Goal: Task Accomplishment & Management: Manage account settings

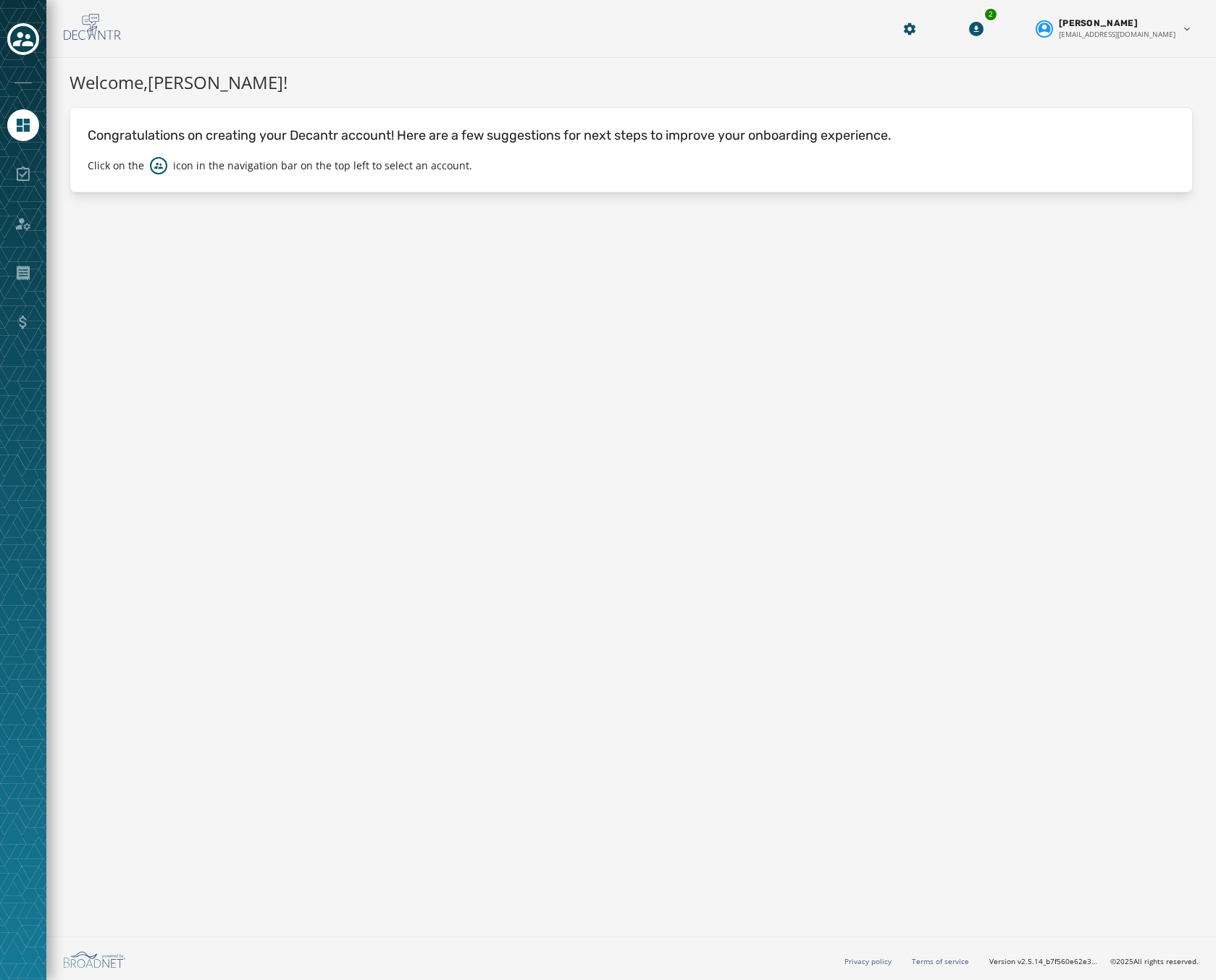
click at [33, 52] on div at bounding box center [23, 40] width 32 height 33
click at [26, 42] on icon "Toggle account select drawer" at bounding box center [23, 39] width 20 height 20
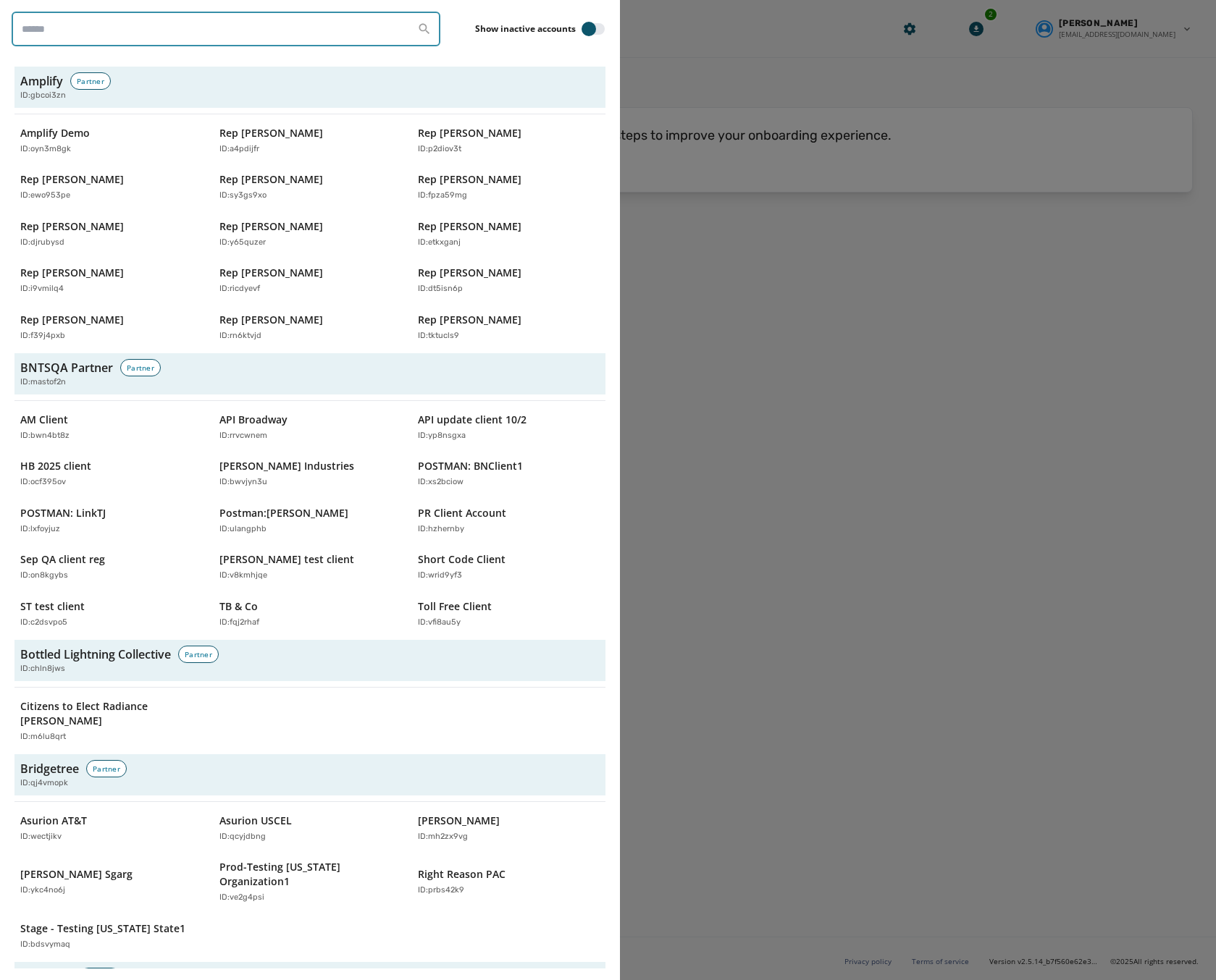
click at [144, 35] on input "search" at bounding box center [226, 29] width 429 height 34
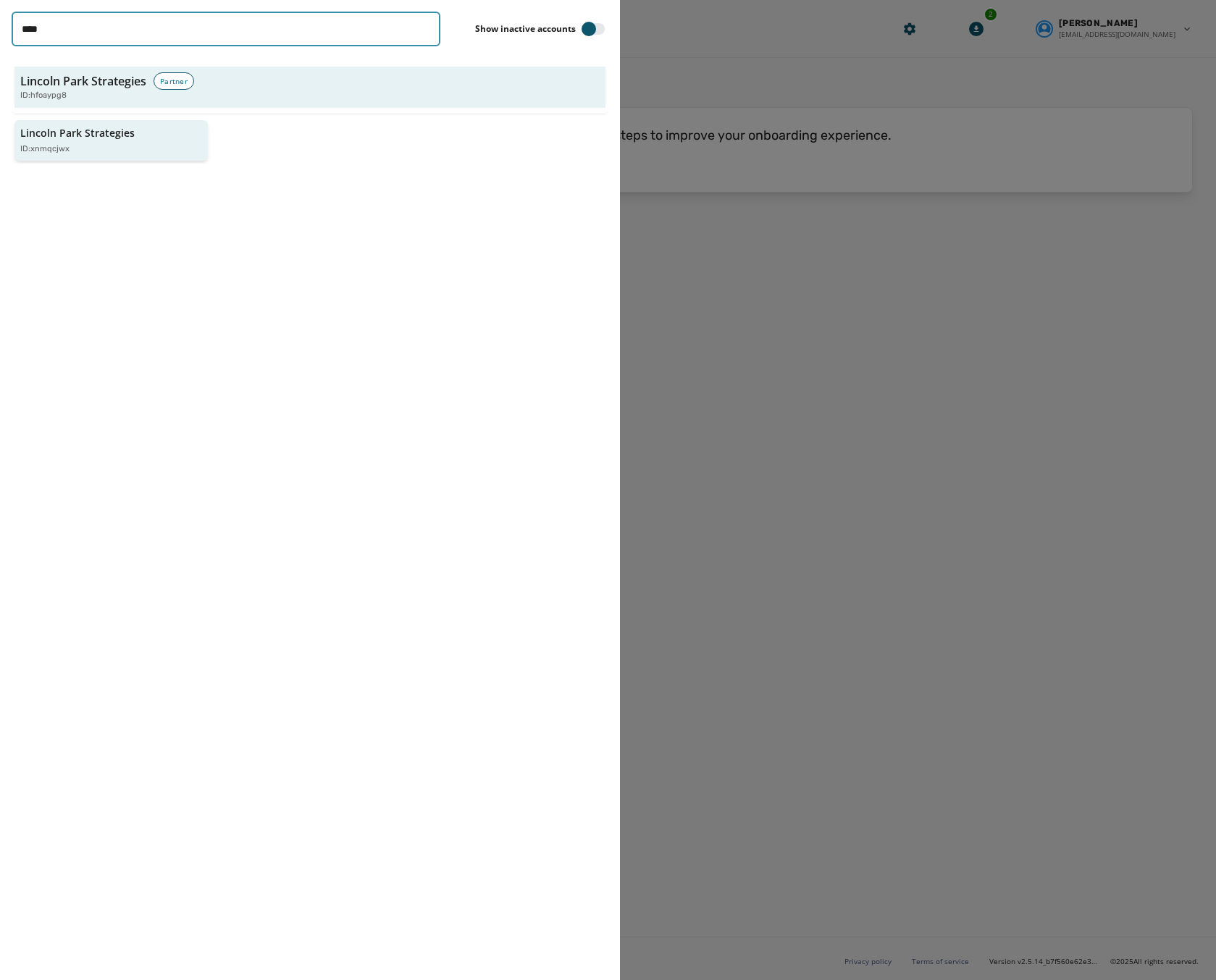
type input "****"
click at [67, 137] on p "Lincoln Park Strategies" at bounding box center [77, 133] width 115 height 14
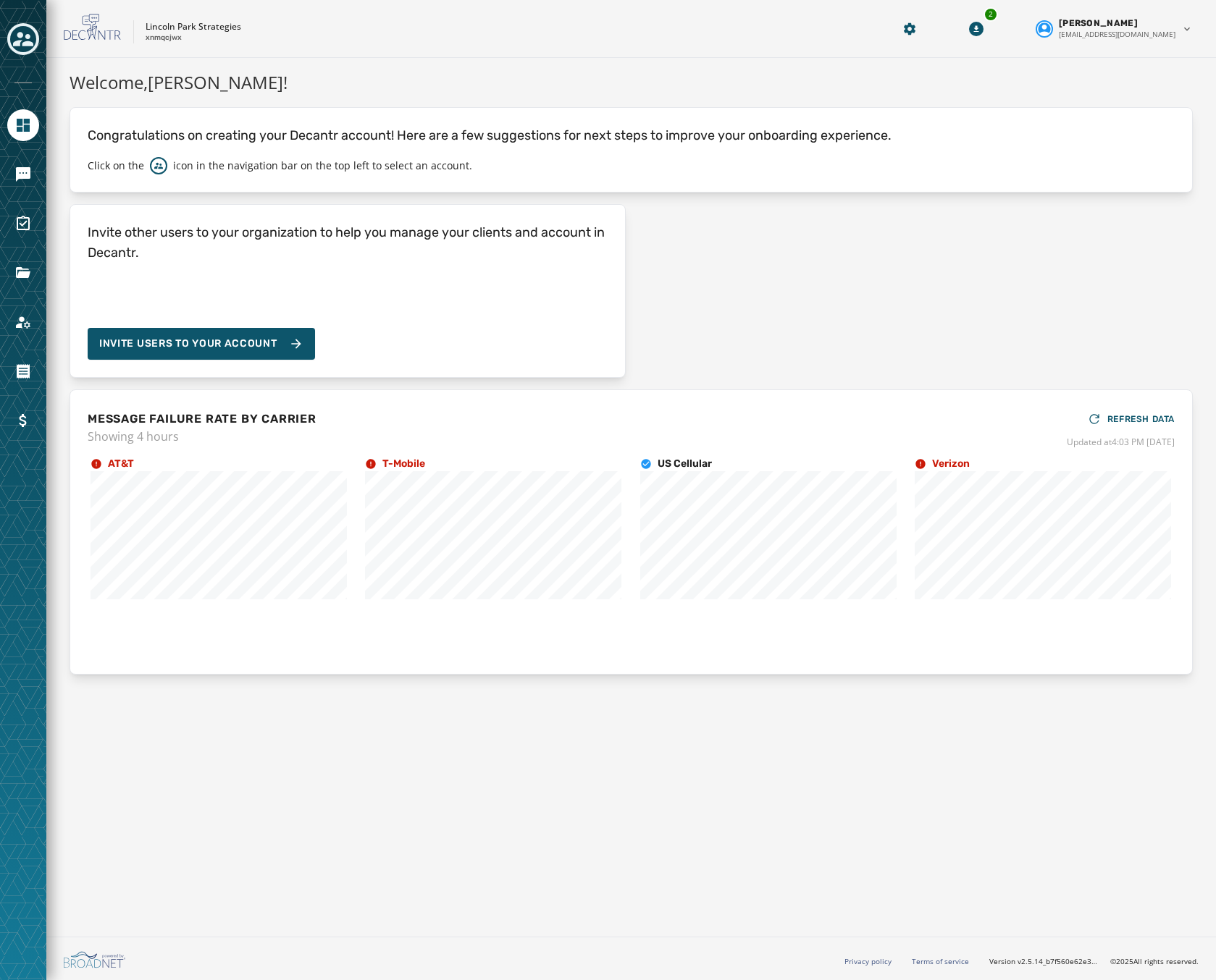
click at [5, 167] on div at bounding box center [23, 490] width 46 height 980
click at [16, 167] on icon "Navigate to Messaging" at bounding box center [23, 174] width 17 height 17
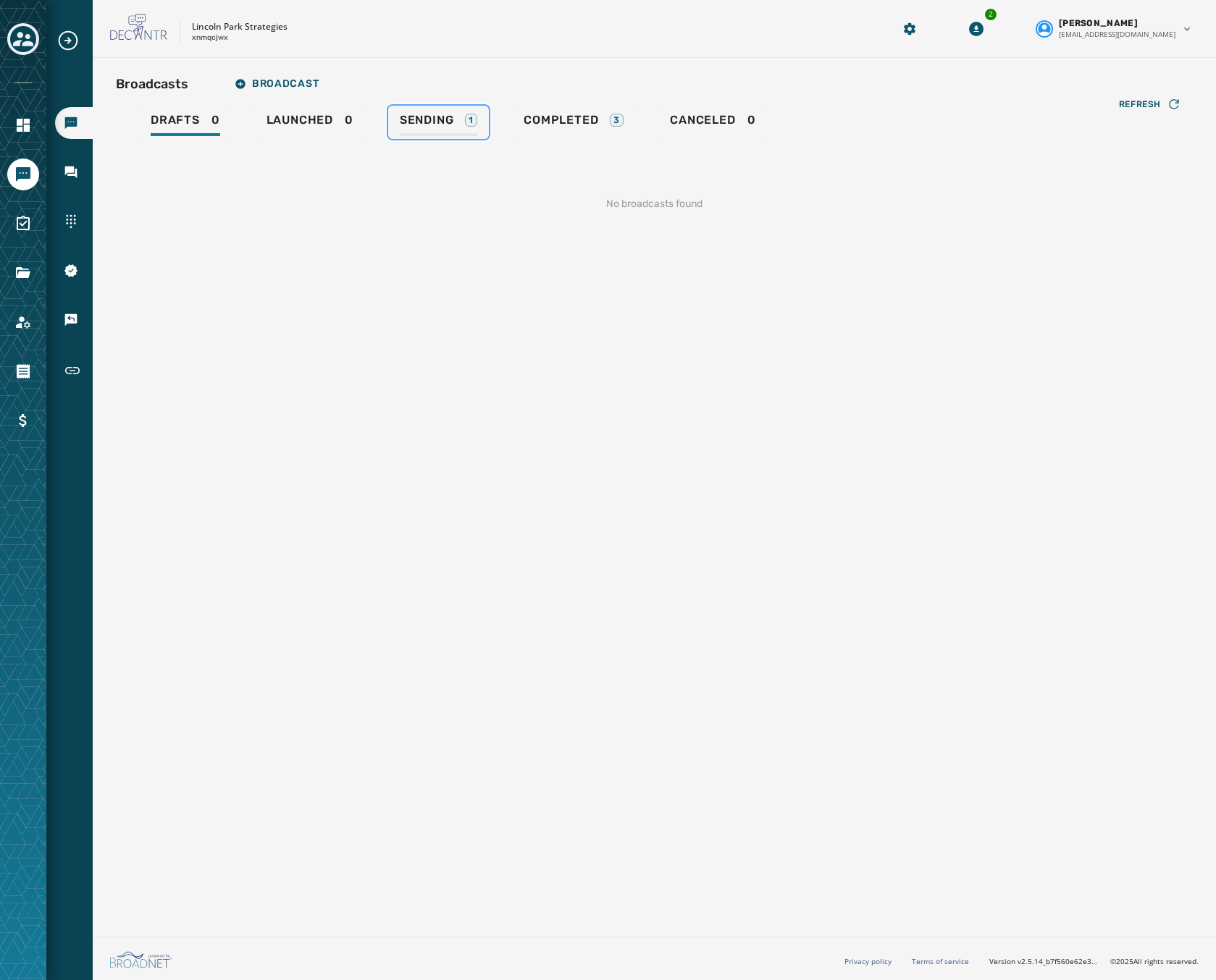
click at [453, 115] on span "Sending" at bounding box center [427, 120] width 54 height 14
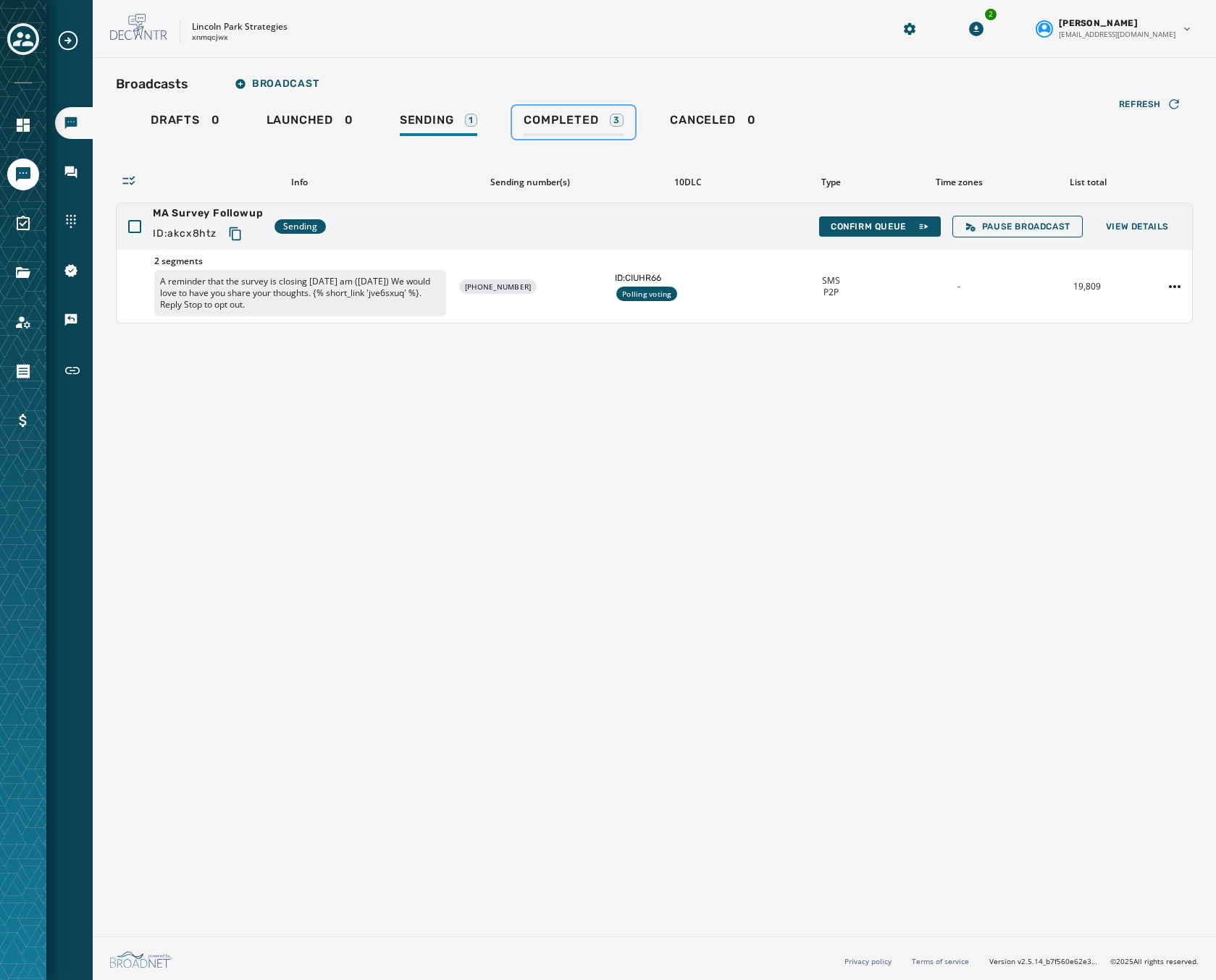
click at [572, 118] on span "Completed" at bounding box center [561, 120] width 74 height 14
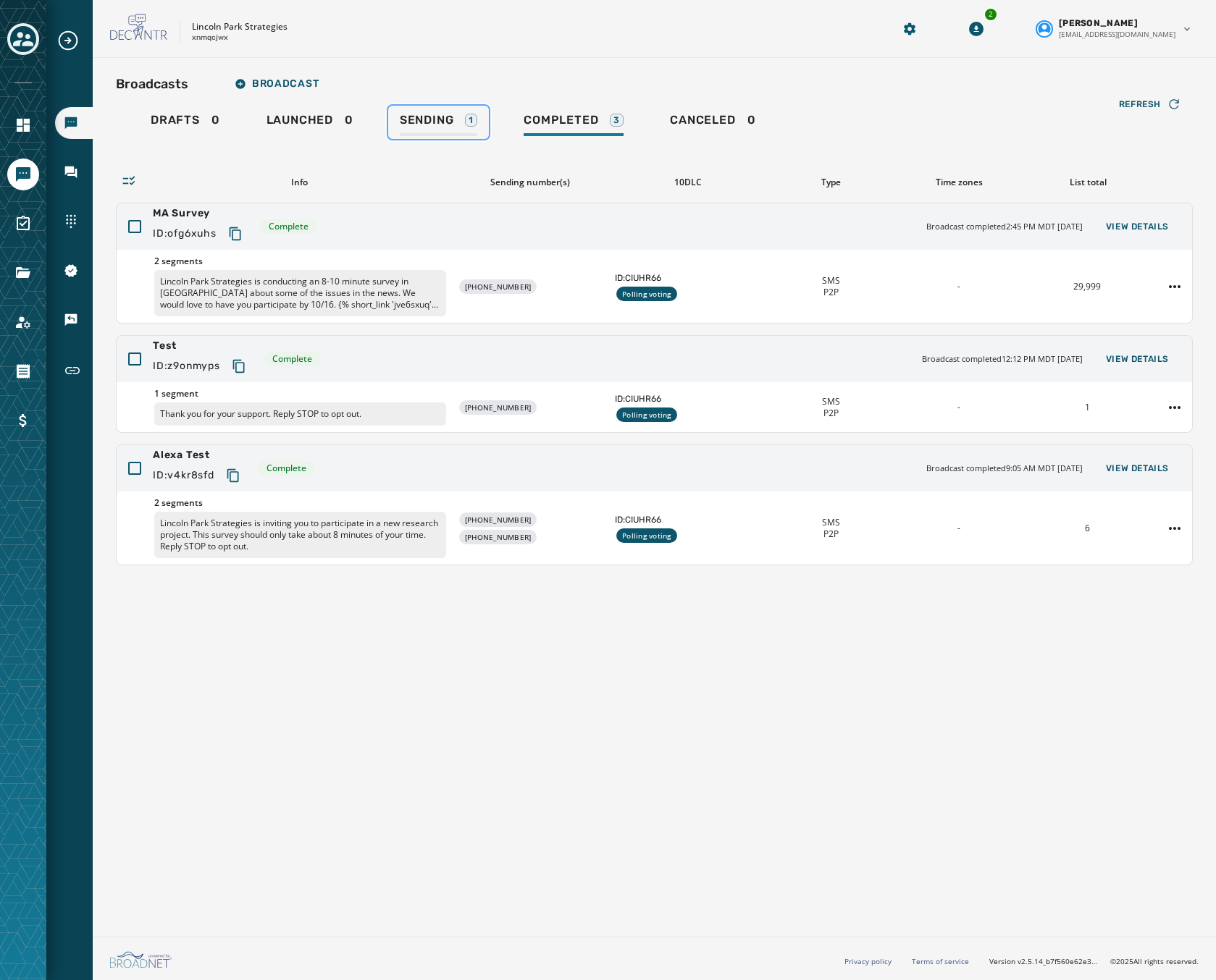
click at [422, 118] on span "Sending" at bounding box center [427, 120] width 54 height 14
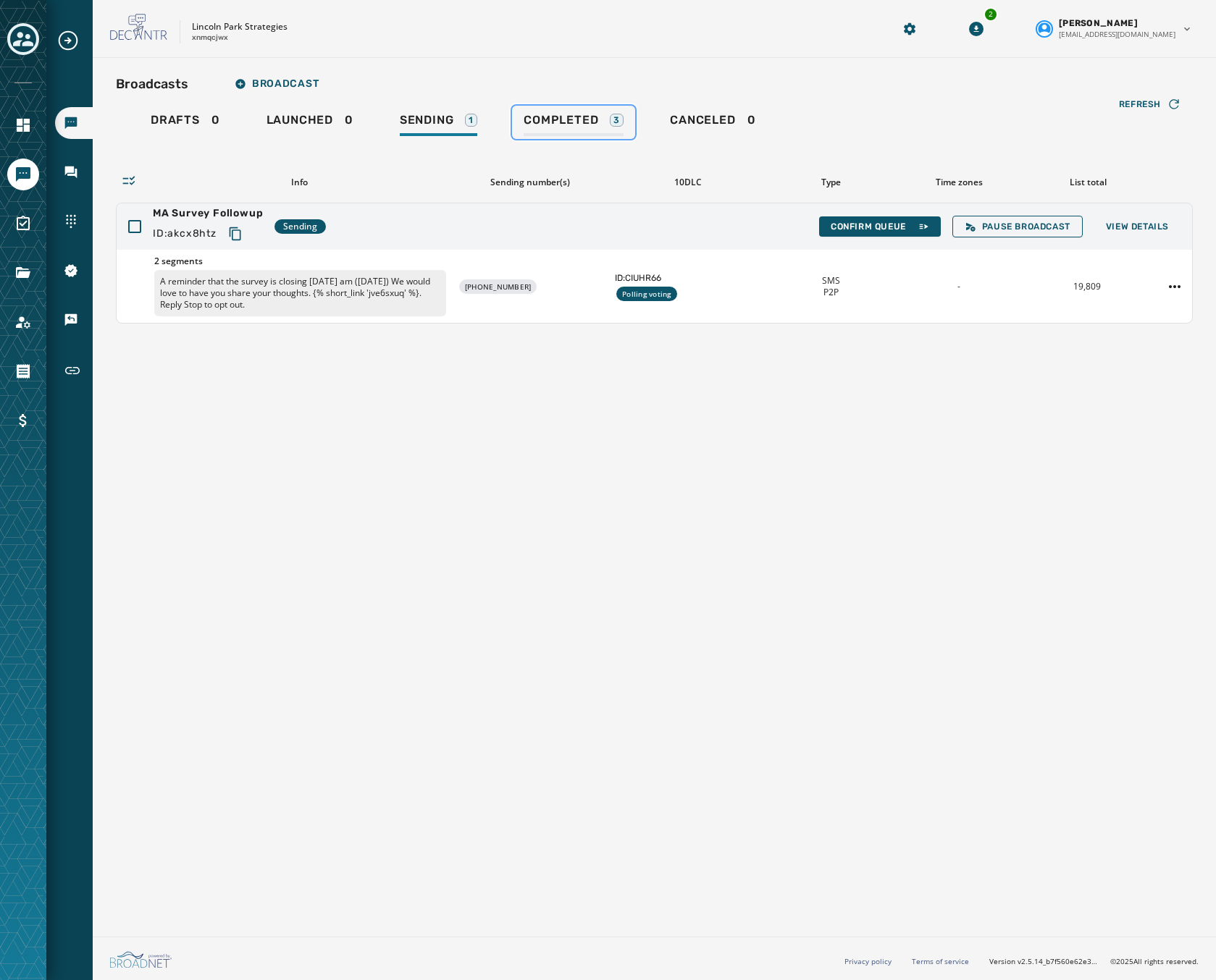
click at [616, 121] on div "3" at bounding box center [616, 120] width 14 height 13
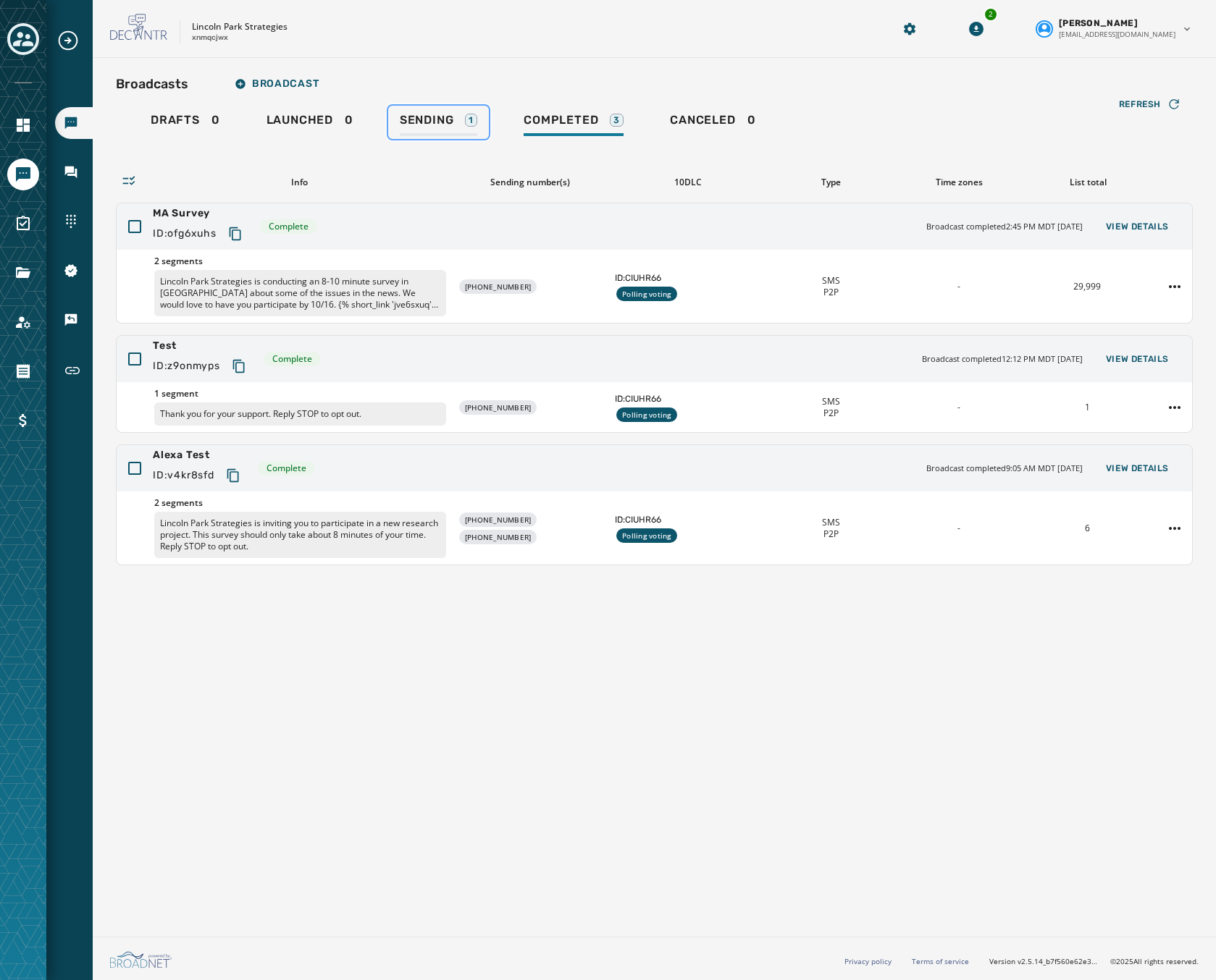
click at [445, 128] on div "Sending 1" at bounding box center [438, 125] width 78 height 24
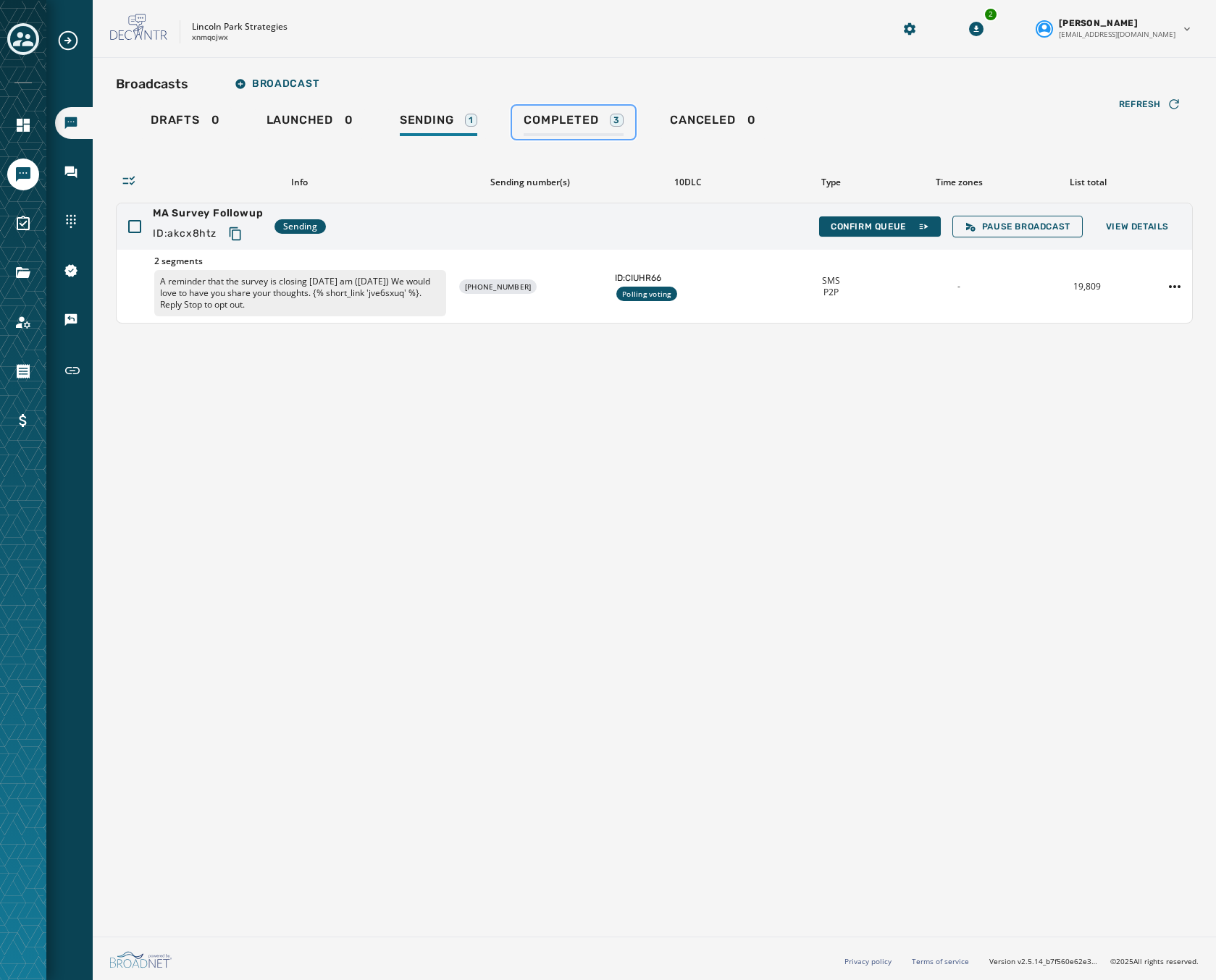
click at [543, 116] on span "Completed" at bounding box center [561, 120] width 74 height 14
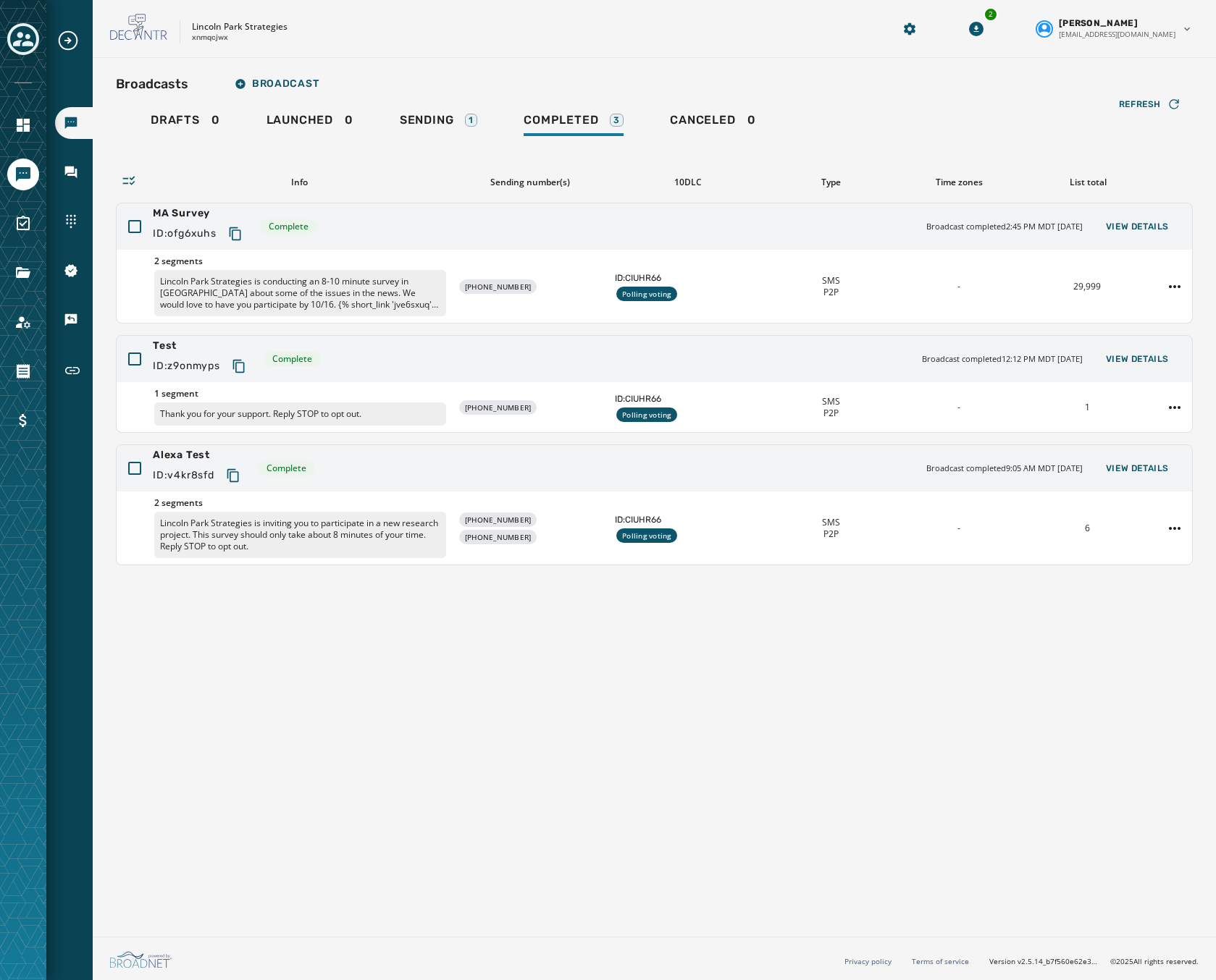
click at [364, 108] on div "Drafts 0 Launched 0 Sending 1 Completed 3 Canceled 0" at bounding box center [654, 122] width 1077 height 33
click at [413, 117] on span "Sending" at bounding box center [427, 120] width 54 height 14
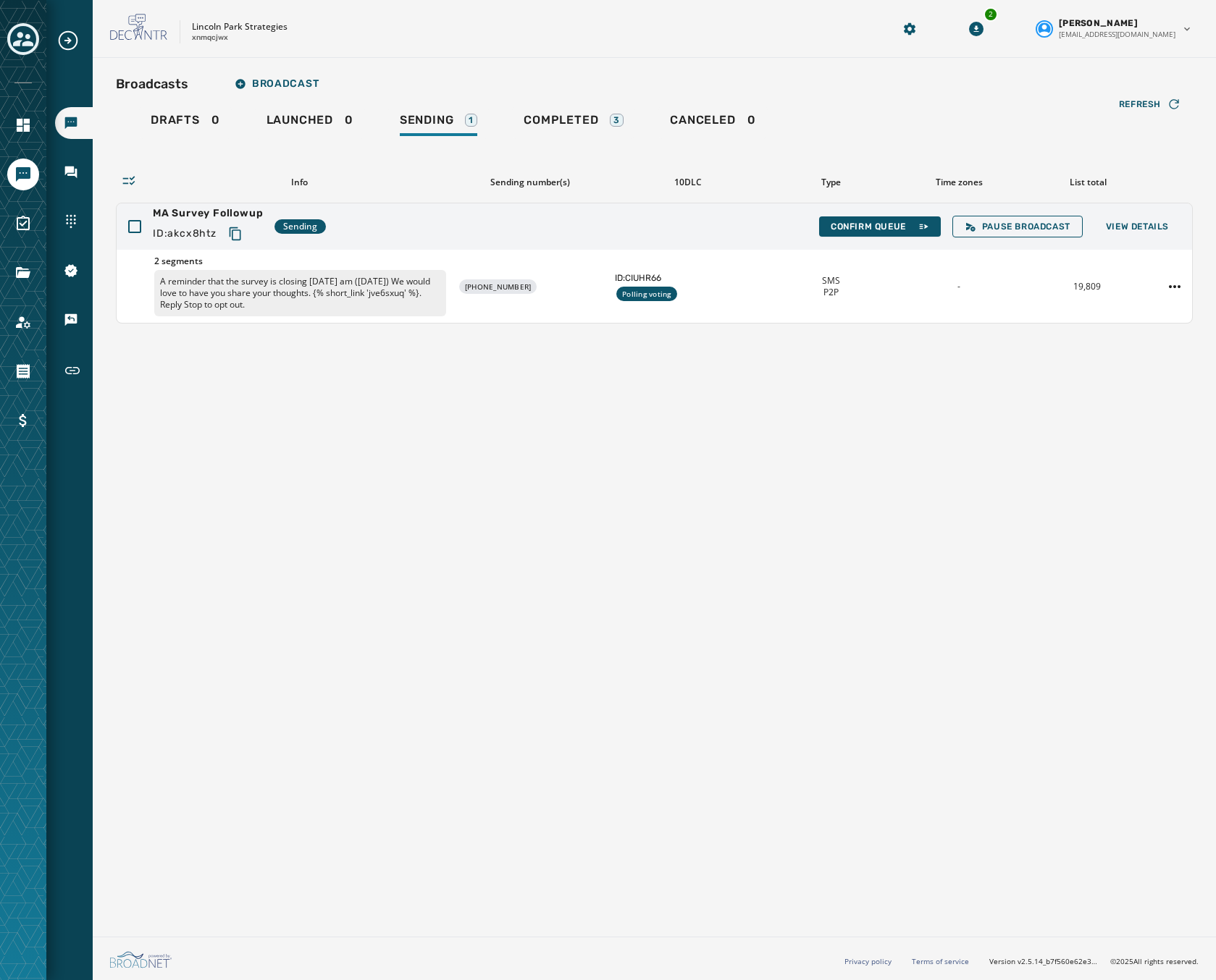
click at [485, 478] on div "Broadcasts Broadcast Drafts 0 Launched 0 Sending 1 Completed 3 Canceled 0 Refre…" at bounding box center [655, 495] width 1123 height 873
click at [17, 324] on icon "Navigate to Account" at bounding box center [23, 322] width 17 height 17
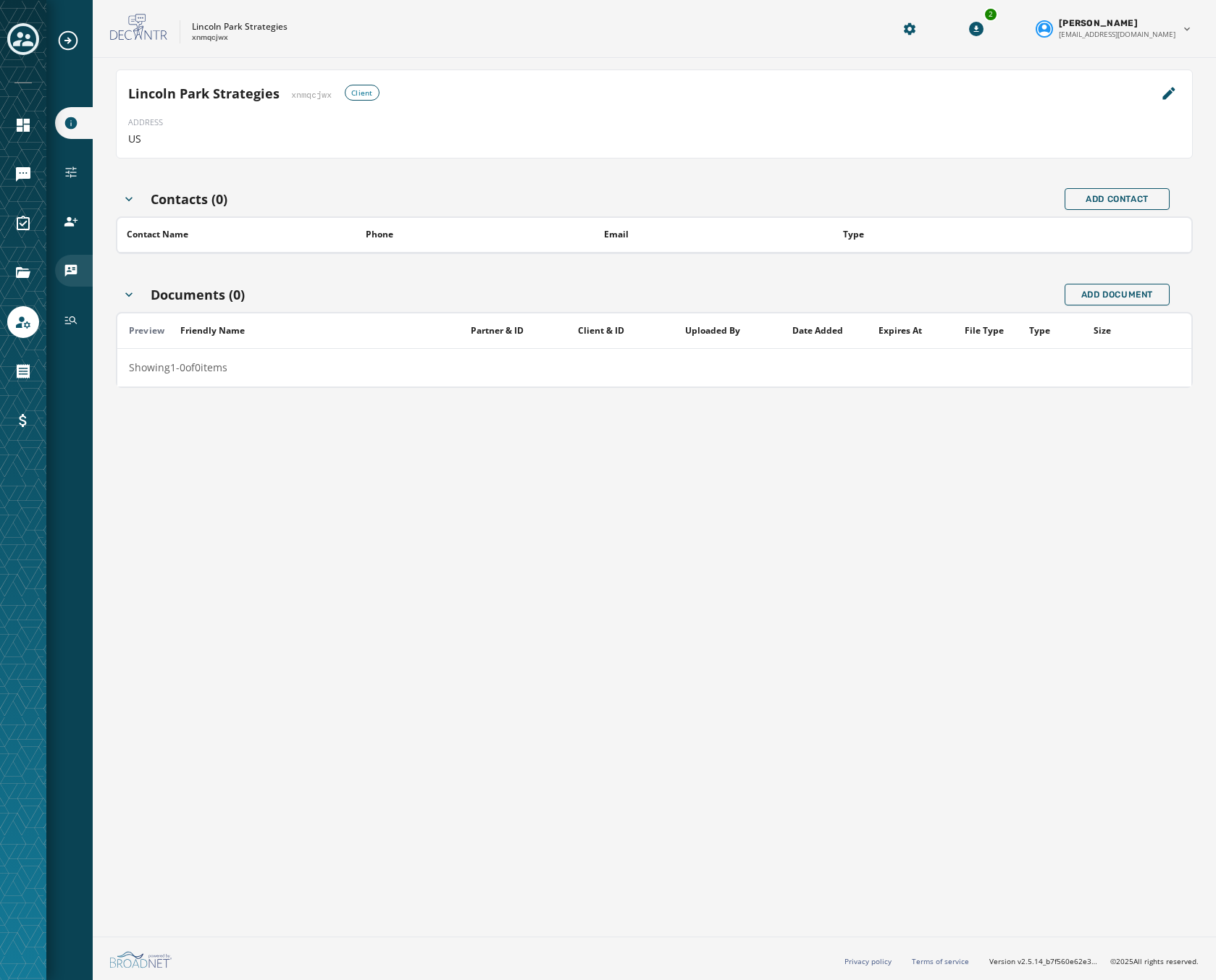
click at [64, 268] on icon "Navigate to vCards" at bounding box center [71, 271] width 14 height 14
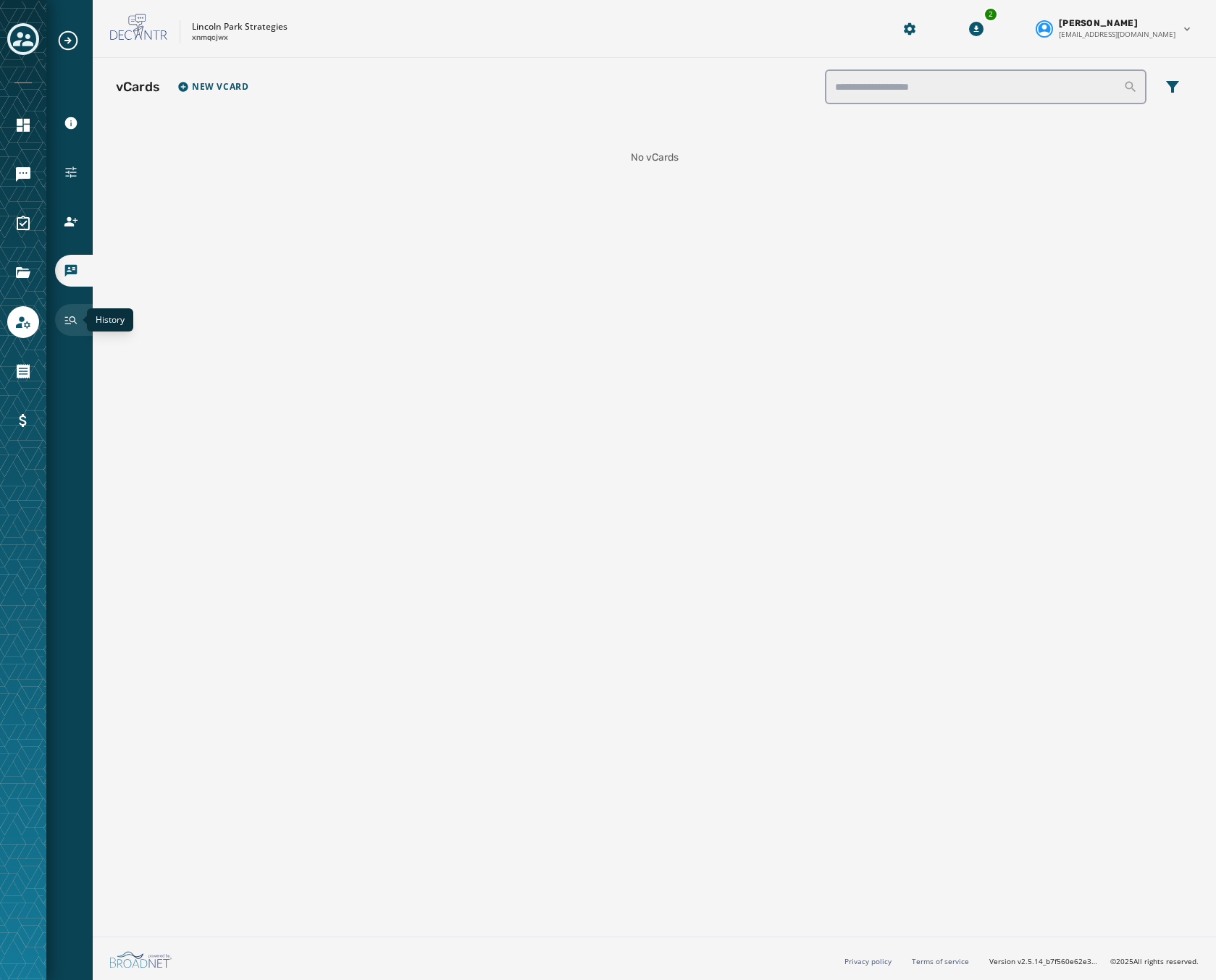
click at [74, 322] on icon "Navigate to History" at bounding box center [71, 320] width 13 height 8
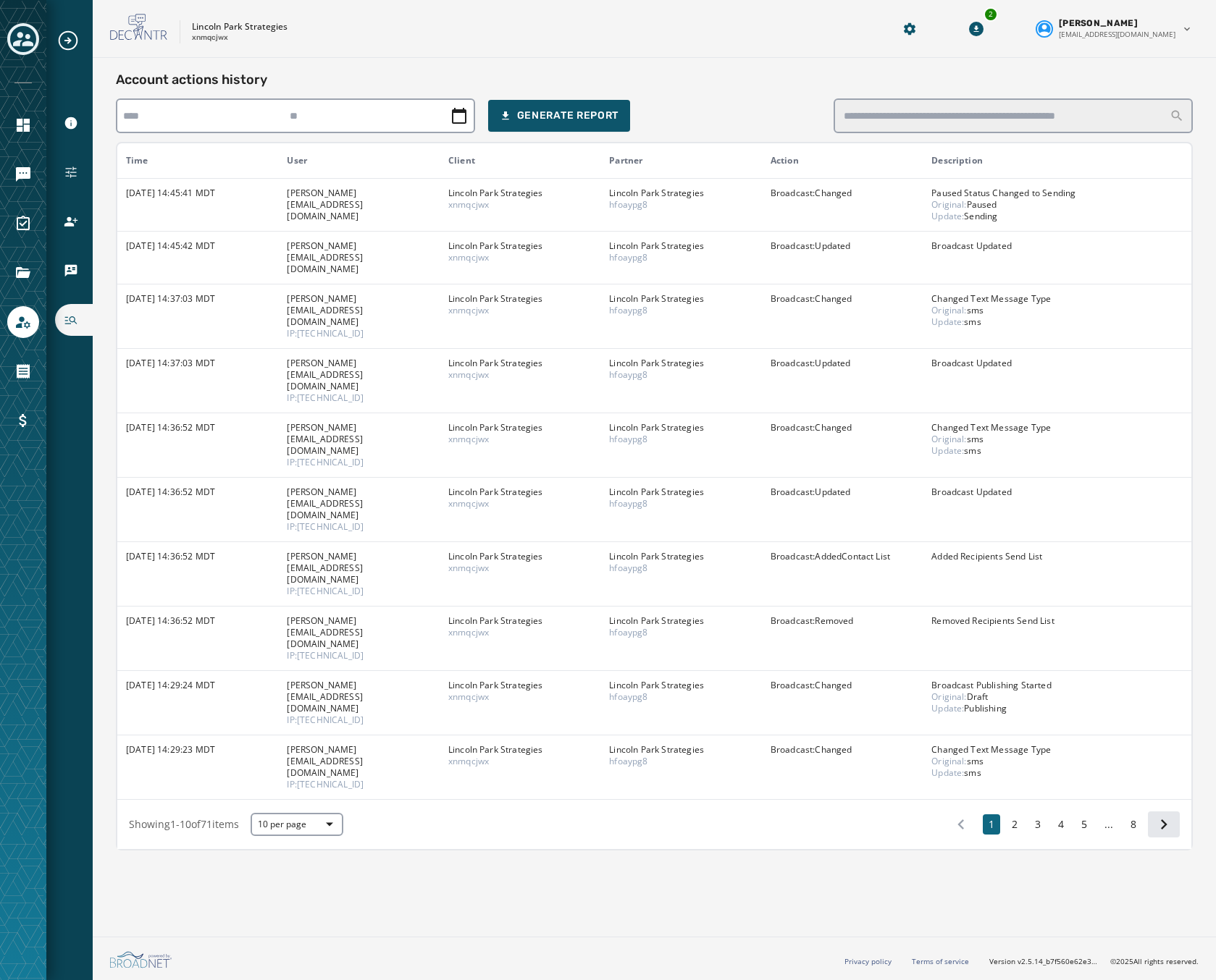
click at [1164, 815] on icon at bounding box center [1164, 825] width 20 height 20
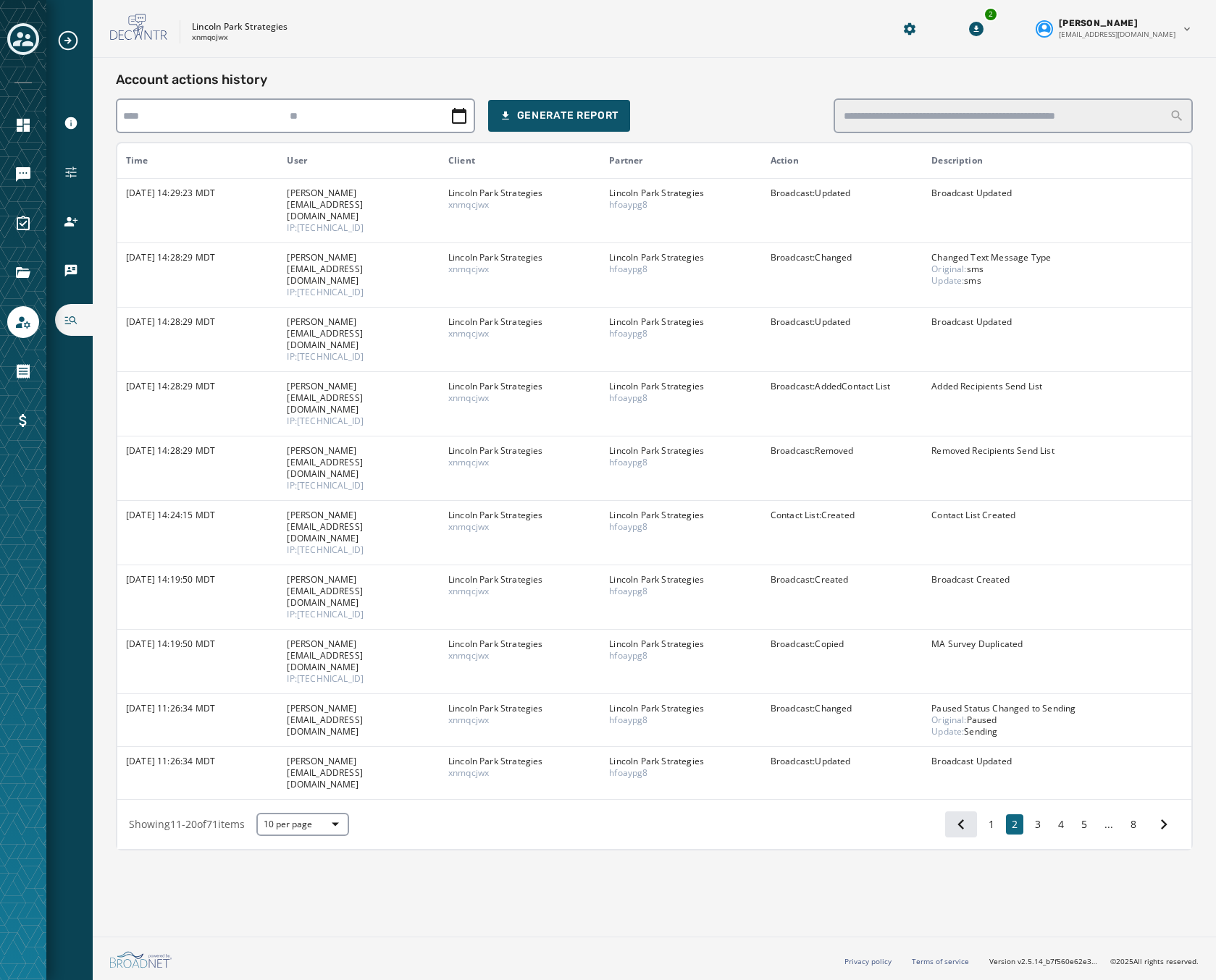
click at [968, 815] on icon at bounding box center [961, 825] width 20 height 20
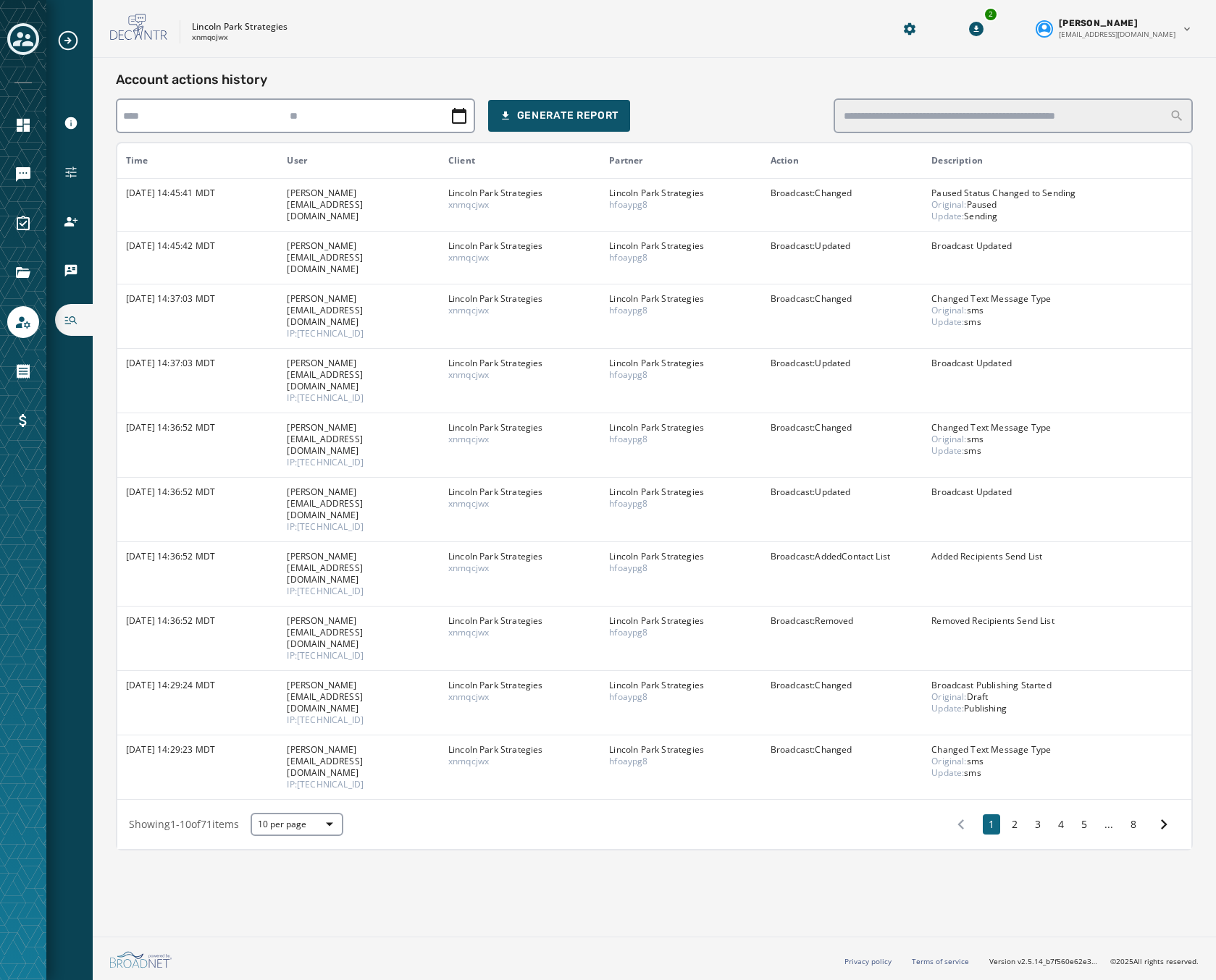
click at [884, 358] on p "Broadcast : Updated" at bounding box center [842, 363] width 144 height 12
click at [188, 352] on td "[DATE] 14:37:03 MDT" at bounding box center [198, 380] width 161 height 64
click at [204, 108] on div at bounding box center [295, 116] width 359 height 34
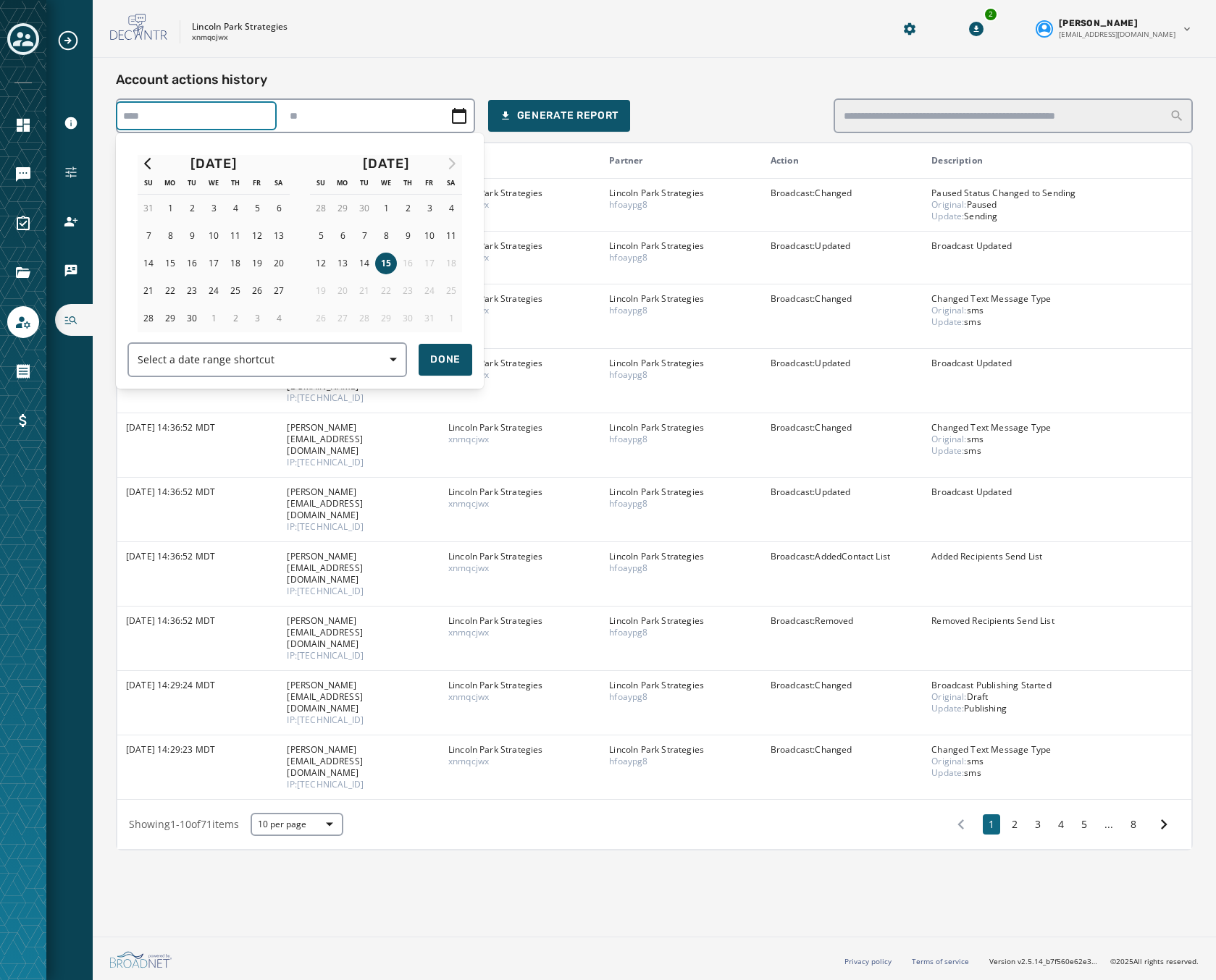
click at [391, 261] on button "15" at bounding box center [386, 264] width 22 height 22
type input "**********"
click at [382, 102] on div at bounding box center [608, 490] width 1216 height 980
type input "**********"
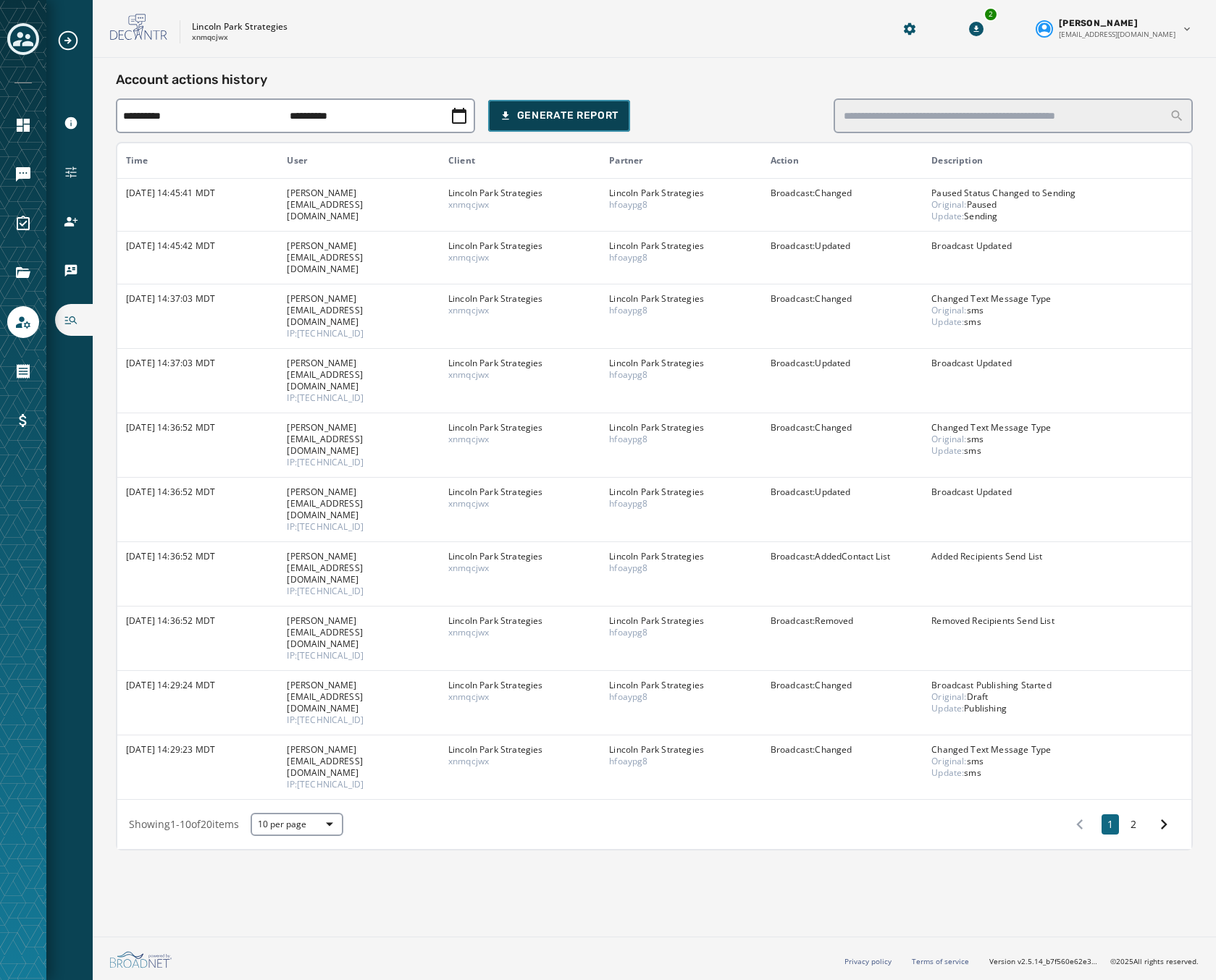
click at [568, 113] on div "Generate Report" at bounding box center [560, 116] width 119 height 14
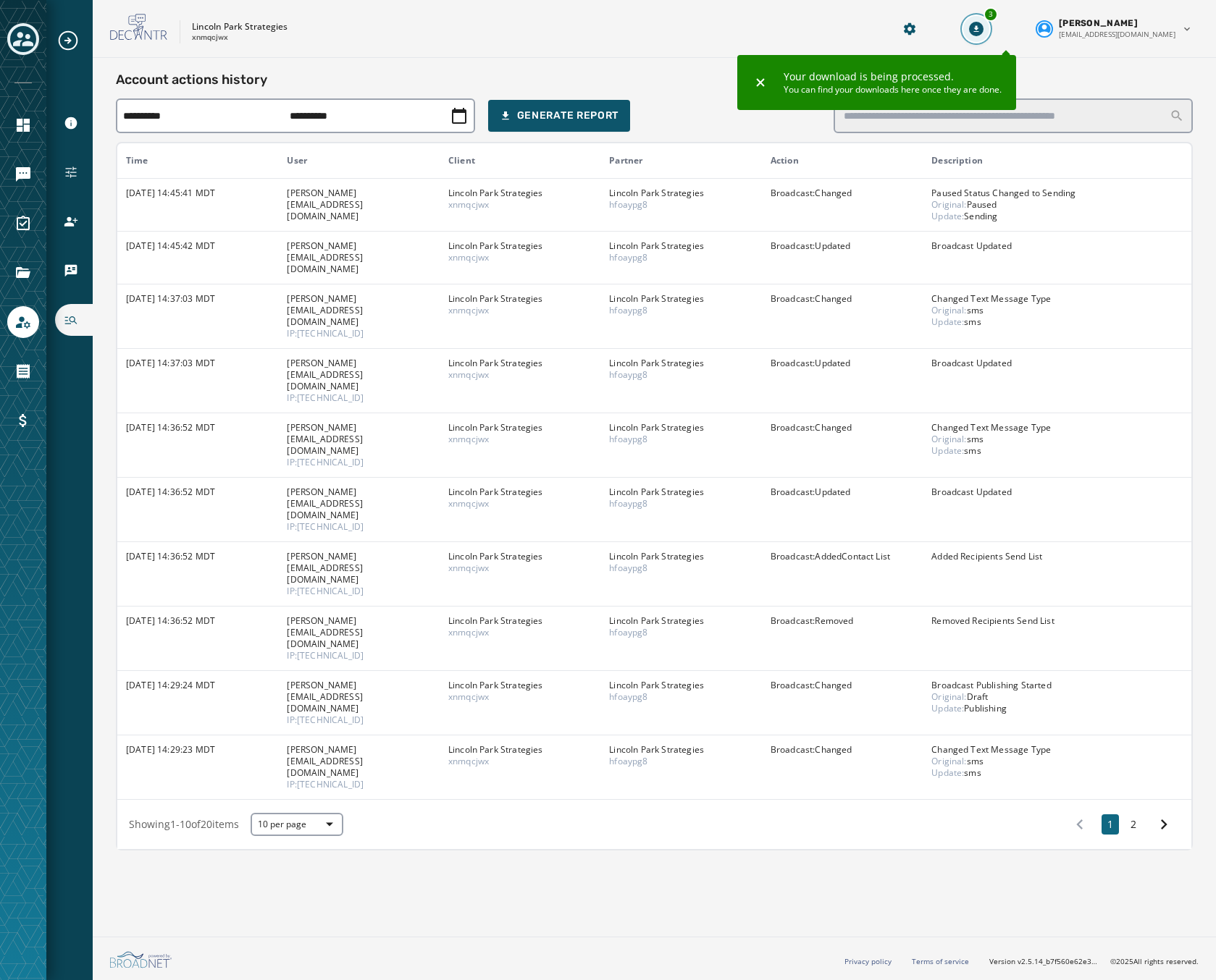
click at [984, 34] on icon "Download Menu" at bounding box center [976, 29] width 14 height 14
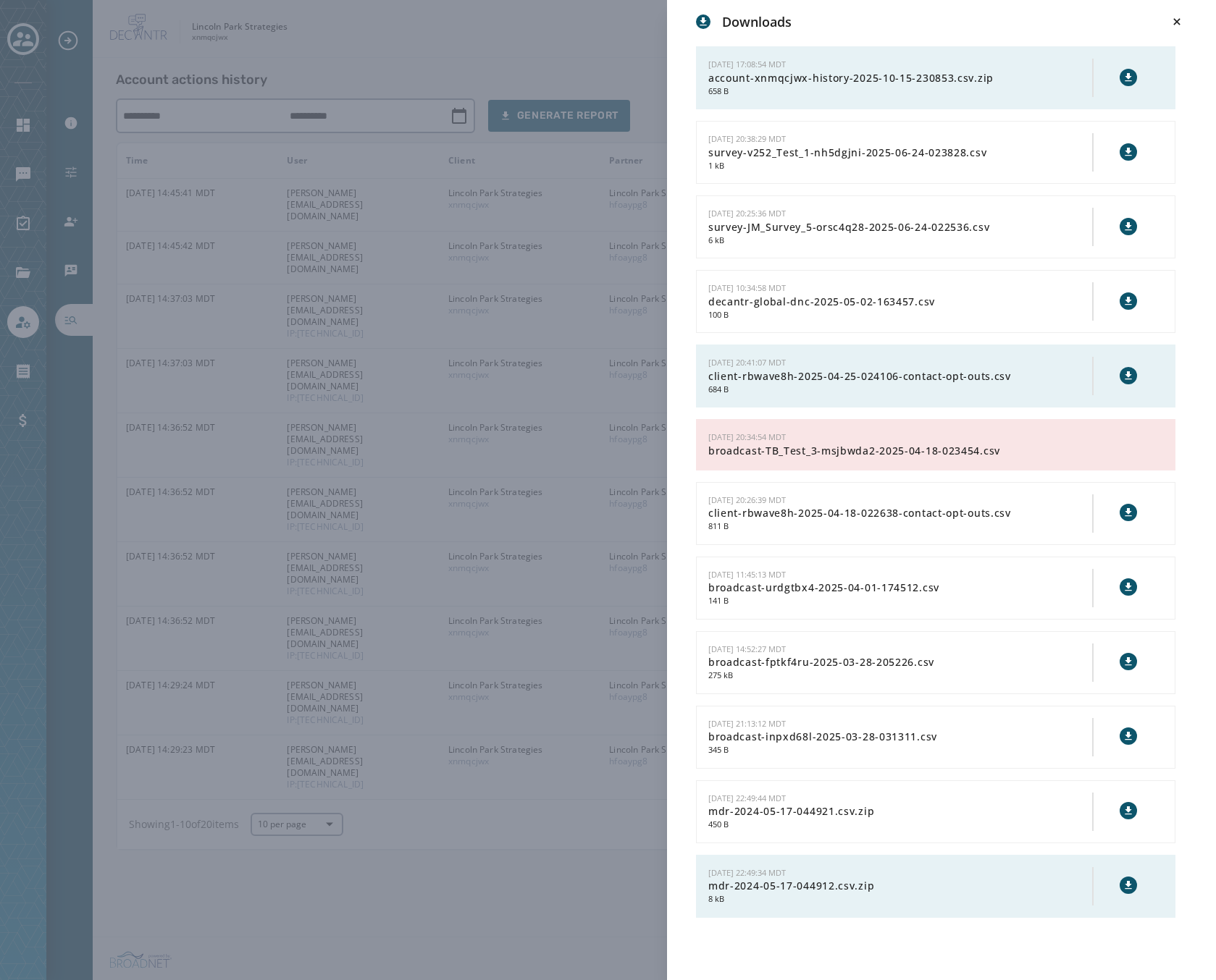
click at [1132, 79] on icon at bounding box center [1127, 77] width 12 height 12
